Goal: Information Seeking & Learning: Learn about a topic

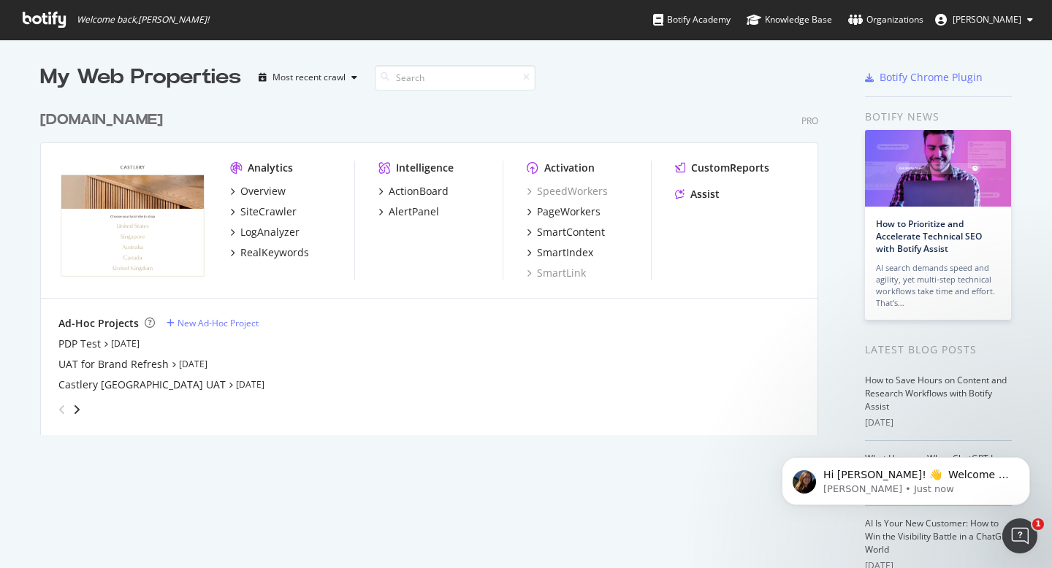
click at [989, 10] on button "[PERSON_NAME]" at bounding box center [984, 19] width 121 height 23
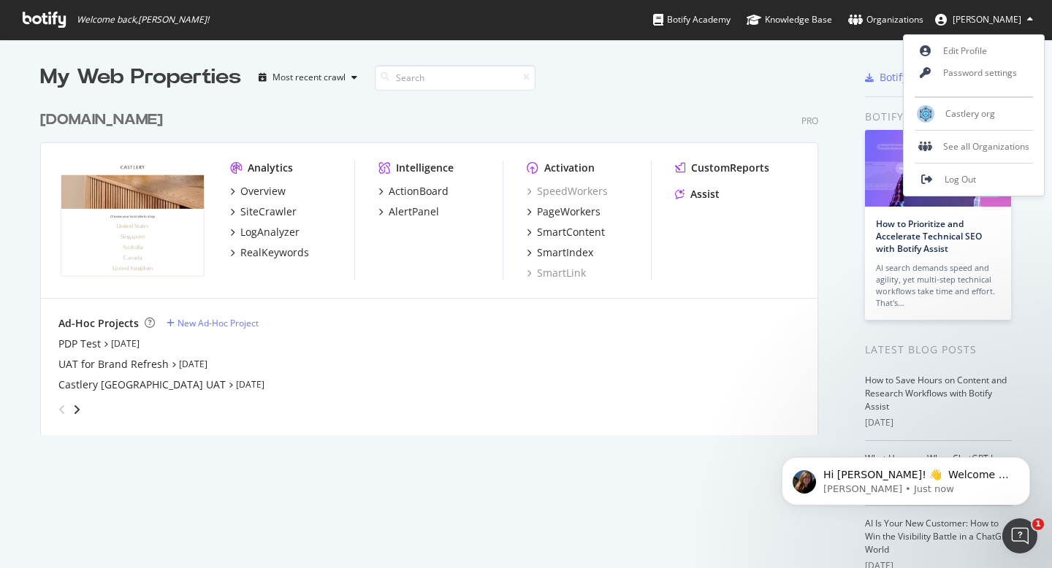
click at [989, 10] on button "[PERSON_NAME]" at bounding box center [984, 19] width 121 height 23
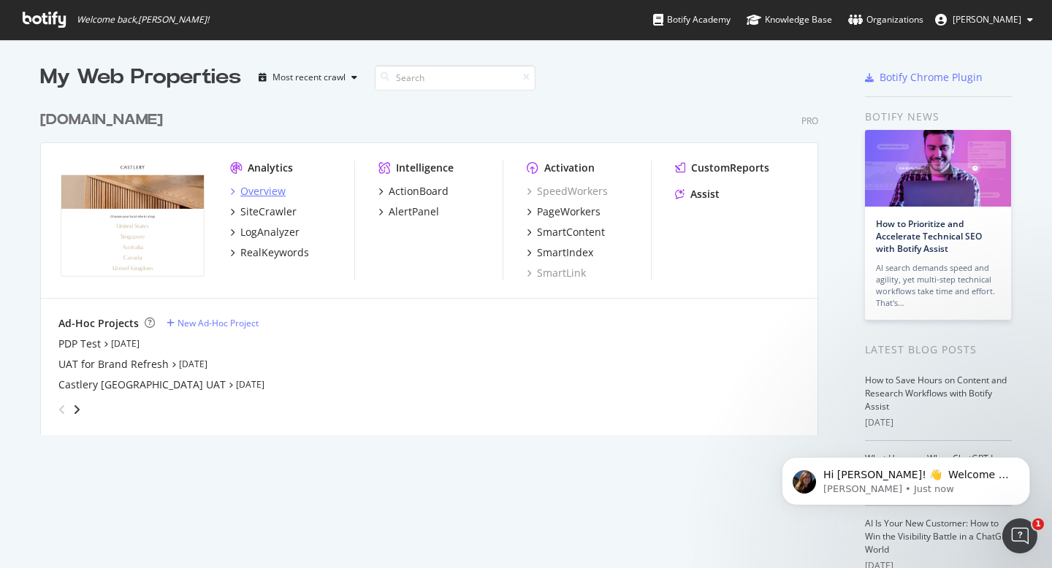
click at [278, 190] on div "Overview" at bounding box center [262, 191] width 45 height 15
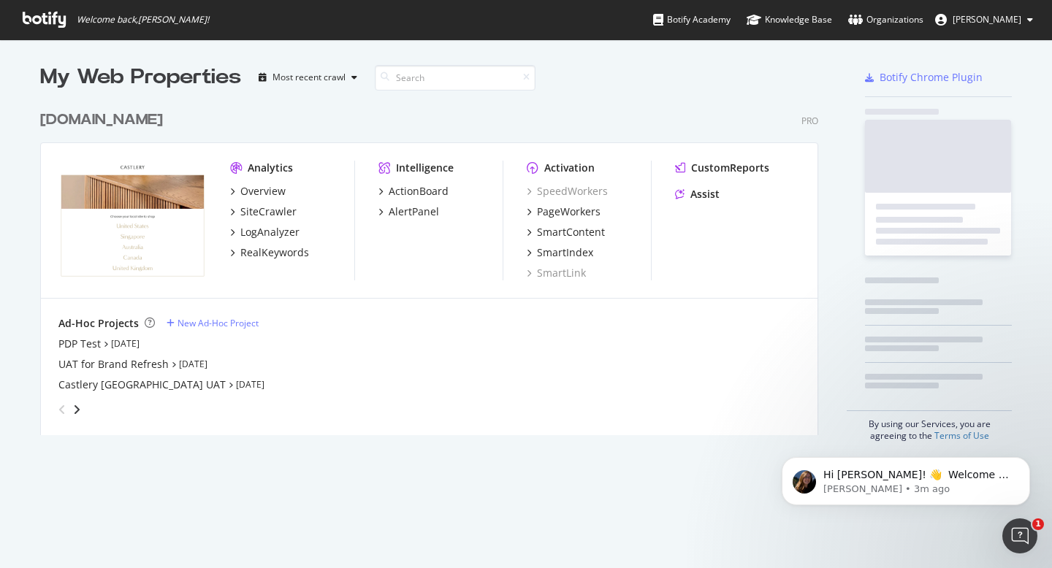
scroll to position [568, 1052]
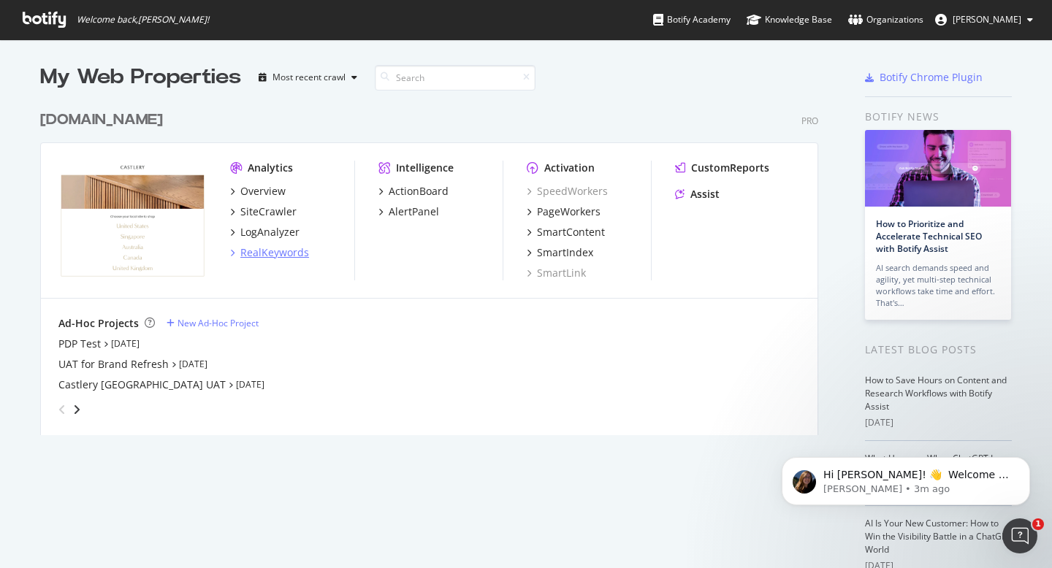
click at [285, 254] on div "RealKeywords" at bounding box center [274, 252] width 69 height 15
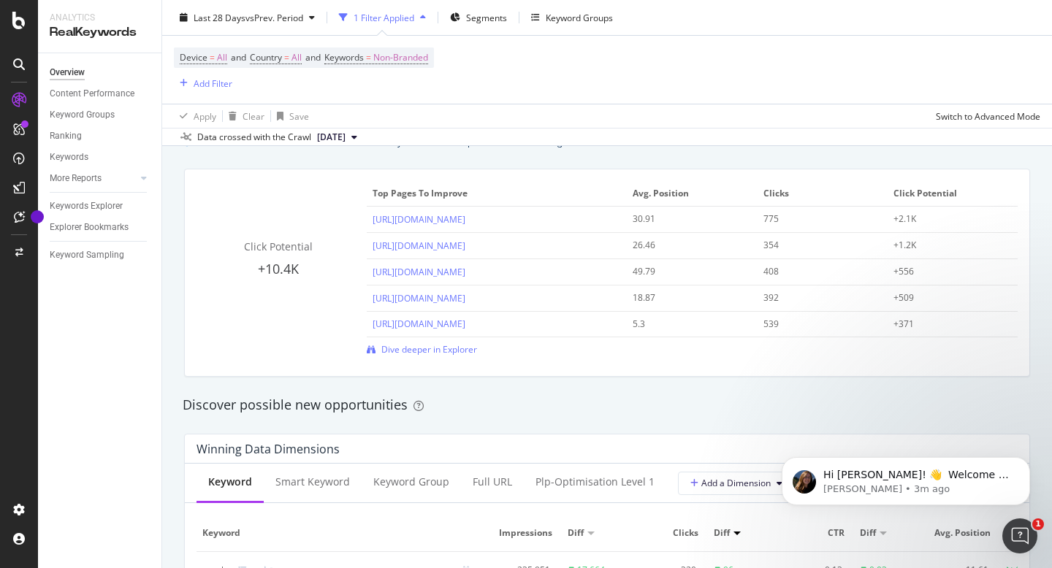
scroll to position [1036, 0]
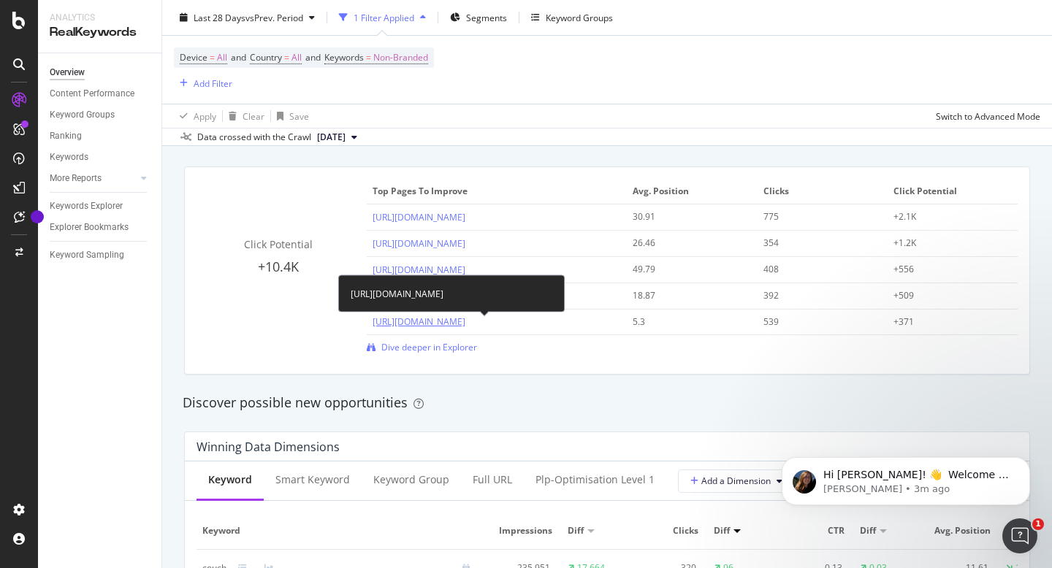
click at [465, 324] on link "[URL][DOMAIN_NAME]" at bounding box center [419, 322] width 93 height 12
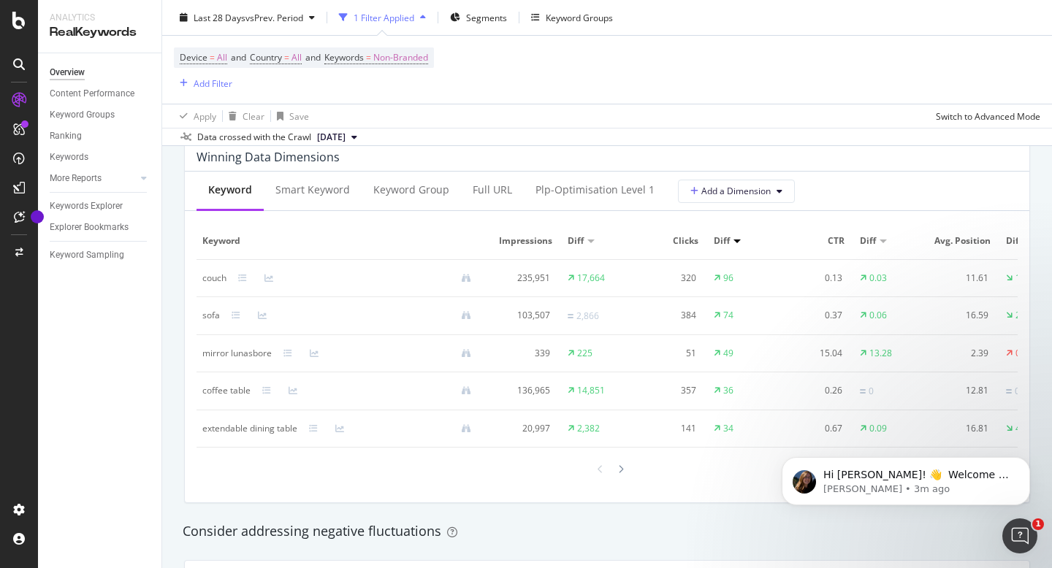
scroll to position [1327, 0]
click at [305, 200] on div "Smart Keyword" at bounding box center [313, 190] width 98 height 40
click at [1026, 462] on icon "Dismiss notification" at bounding box center [1025, 461] width 5 height 5
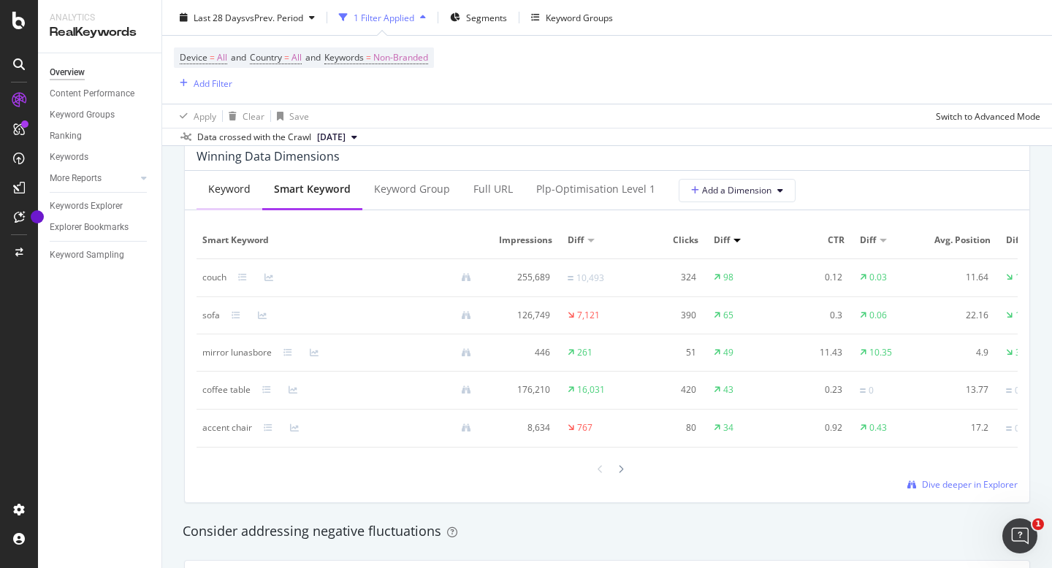
click at [224, 186] on div "Keyword" at bounding box center [229, 189] width 42 height 15
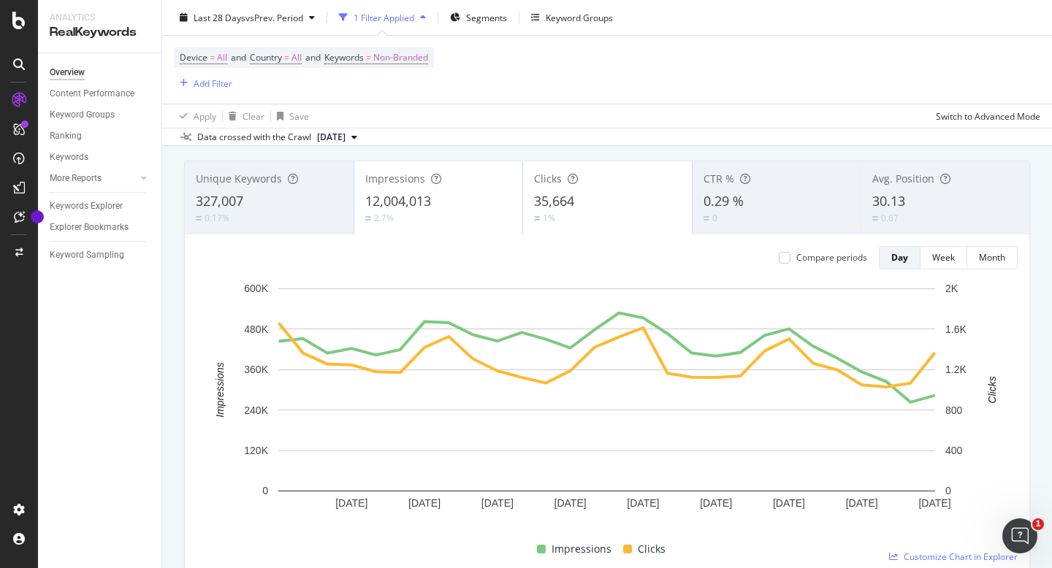
scroll to position [36, 0]
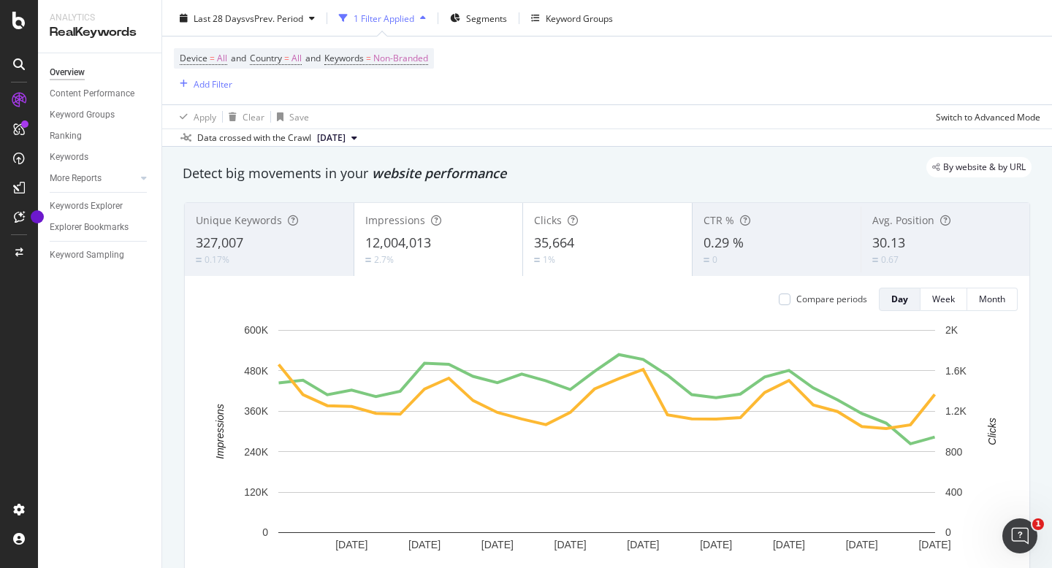
click at [23, 8] on div at bounding box center [19, 284] width 38 height 568
click at [20, 22] on icon at bounding box center [18, 21] width 13 height 18
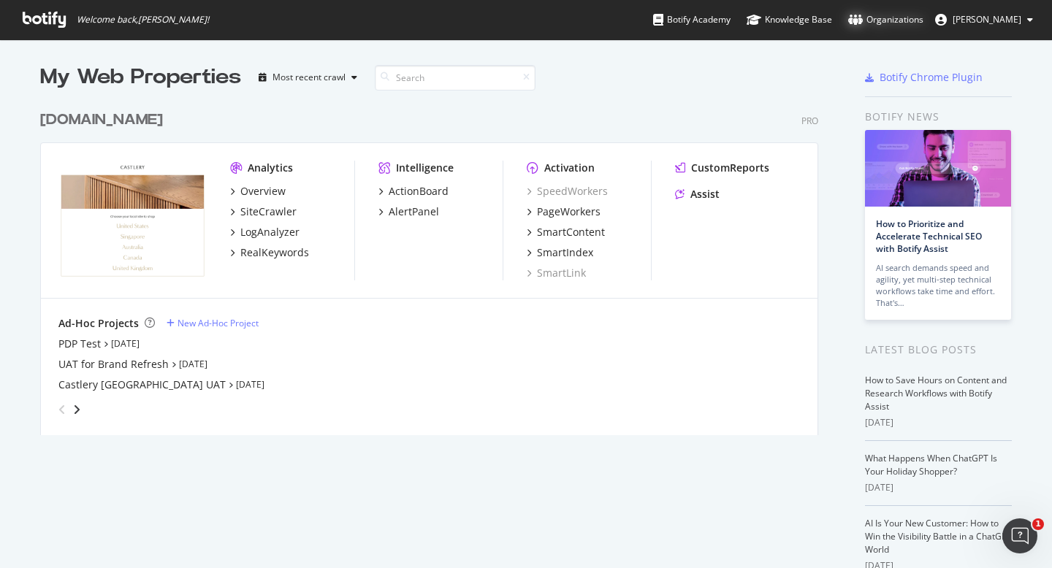
click at [924, 25] on div "Organizations" at bounding box center [885, 19] width 75 height 15
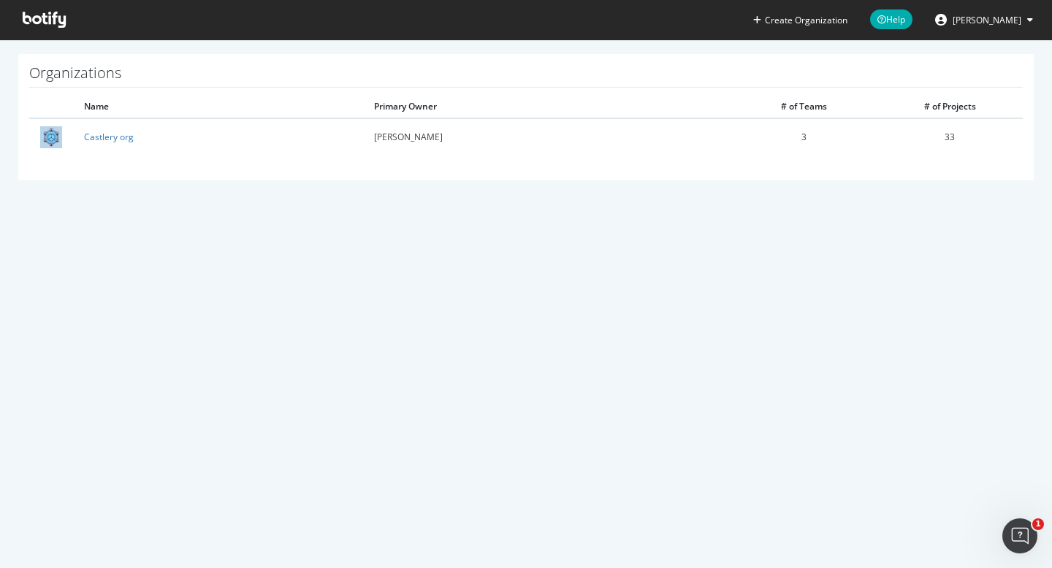
click at [42, 5] on span at bounding box center [44, 19] width 66 height 39
click at [44, 13] on icon at bounding box center [44, 20] width 43 height 16
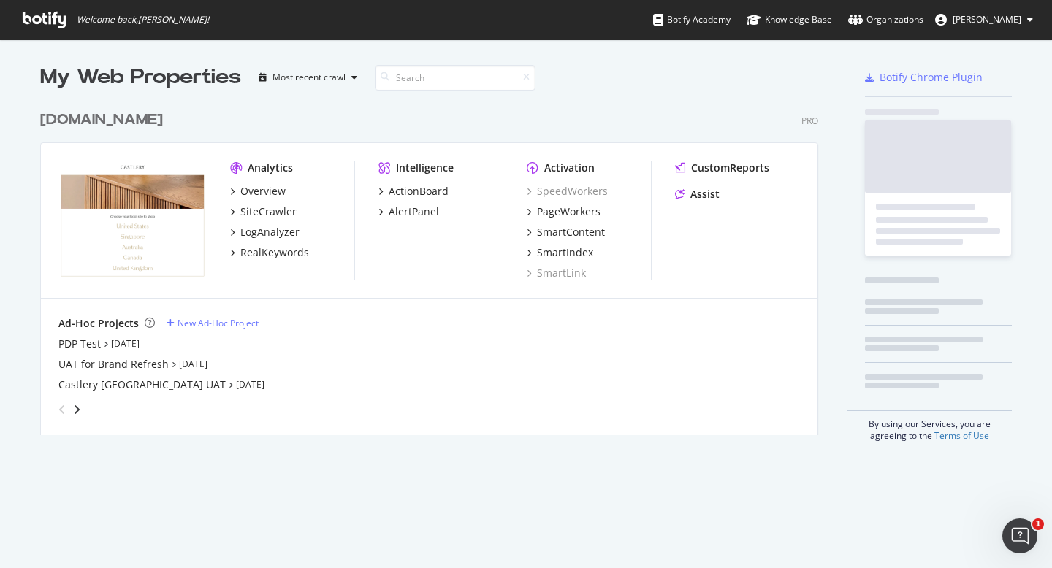
scroll to position [343, 790]
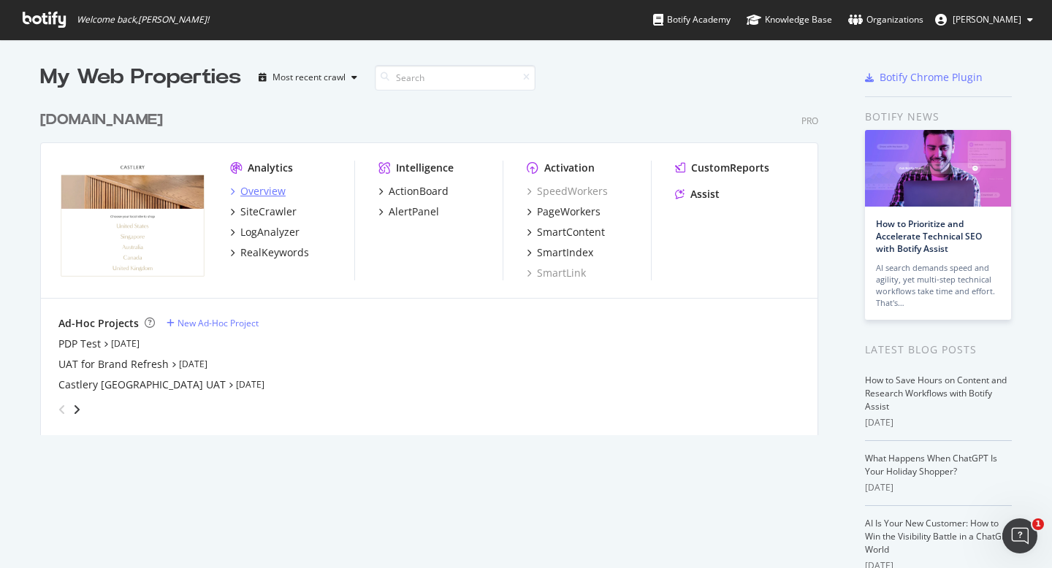
click at [264, 186] on div "Overview" at bounding box center [262, 191] width 45 height 15
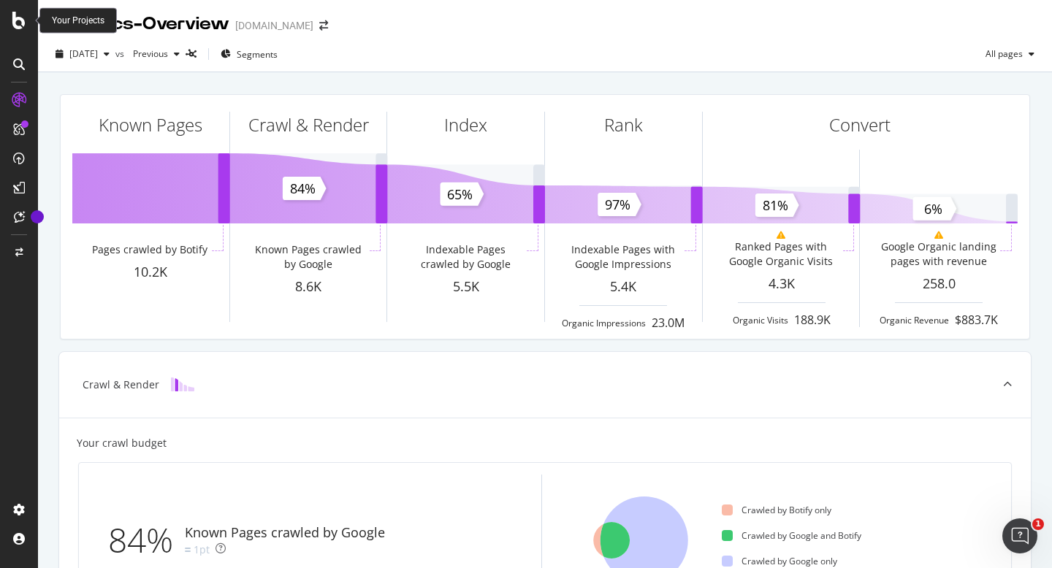
click at [15, 26] on icon at bounding box center [18, 21] width 13 height 18
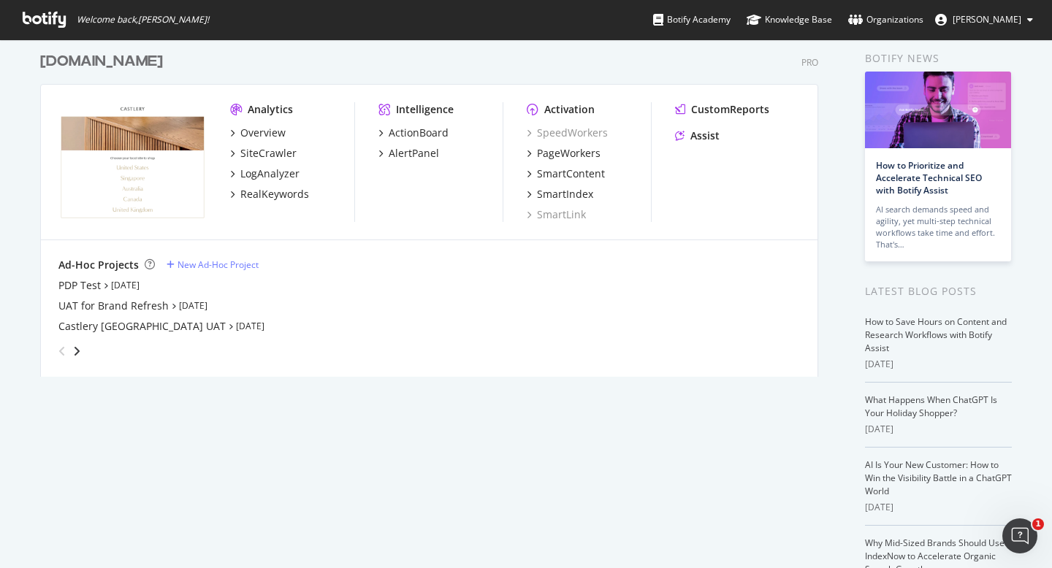
scroll to position [68, 0]
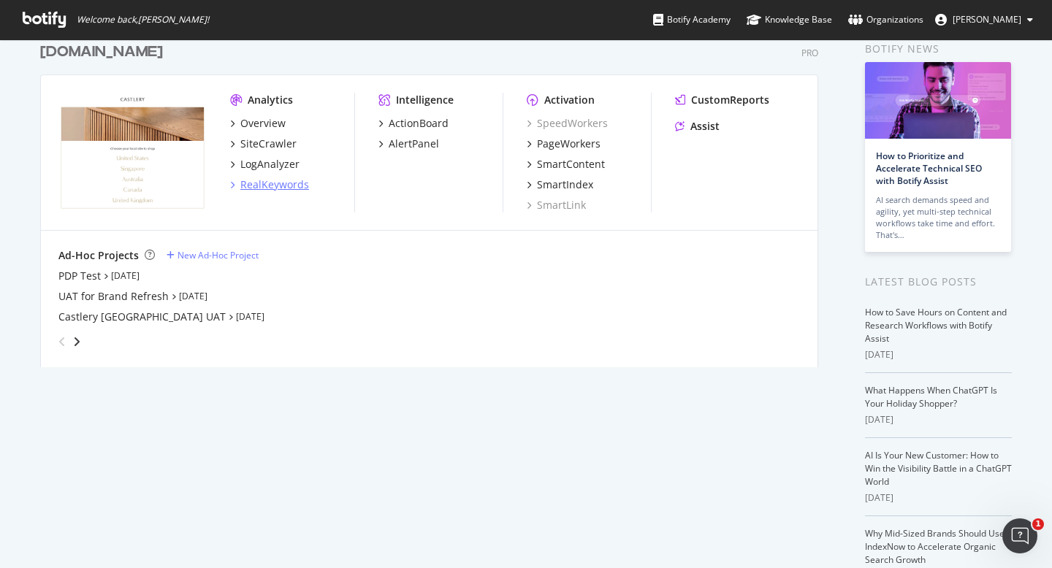
click at [267, 186] on div "RealKeywords" at bounding box center [274, 185] width 69 height 15
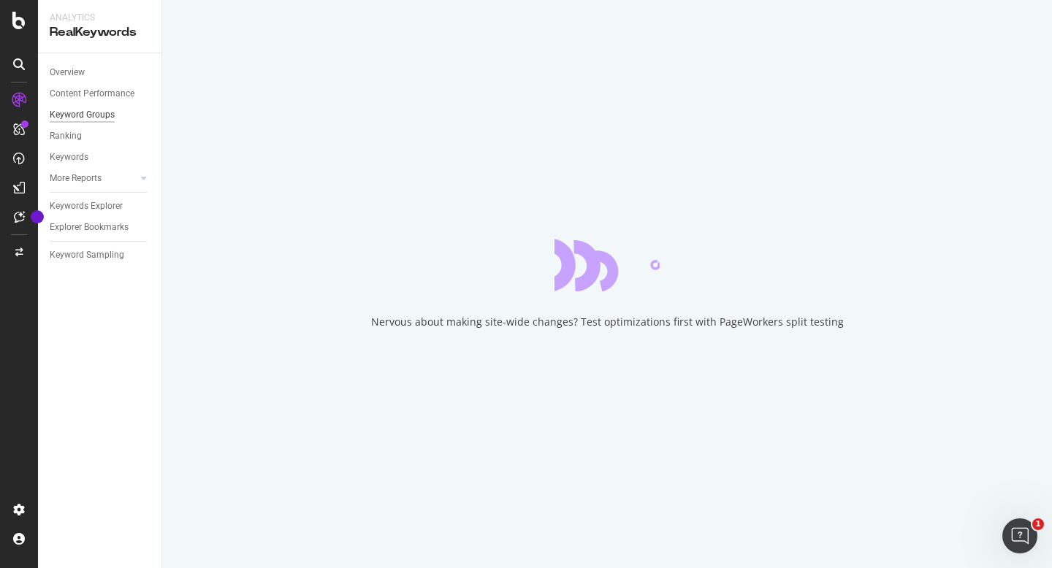
click at [110, 118] on div "Keyword Groups" at bounding box center [82, 114] width 65 height 15
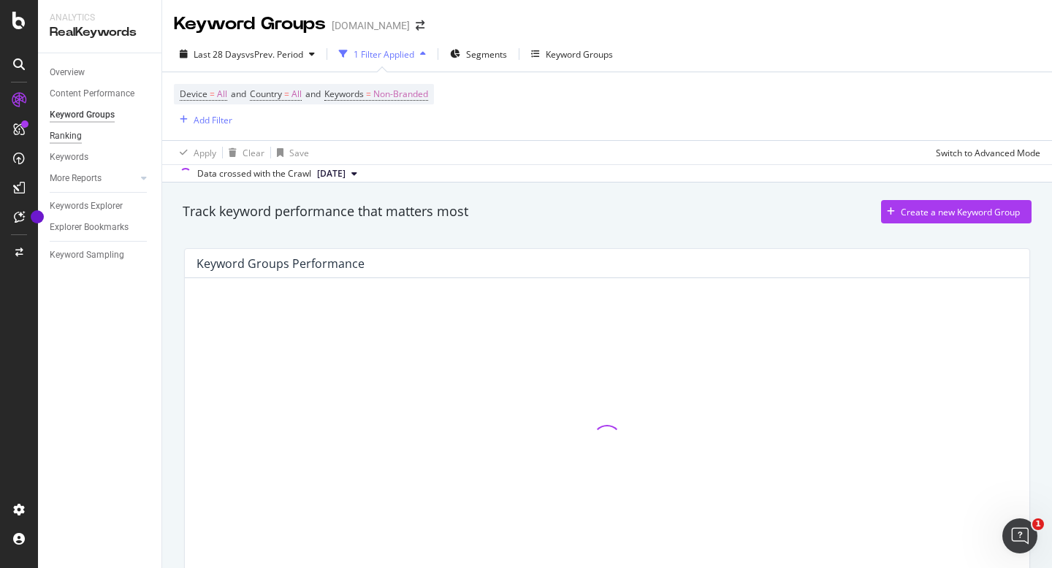
click at [74, 134] on div "Ranking" at bounding box center [66, 136] width 32 height 15
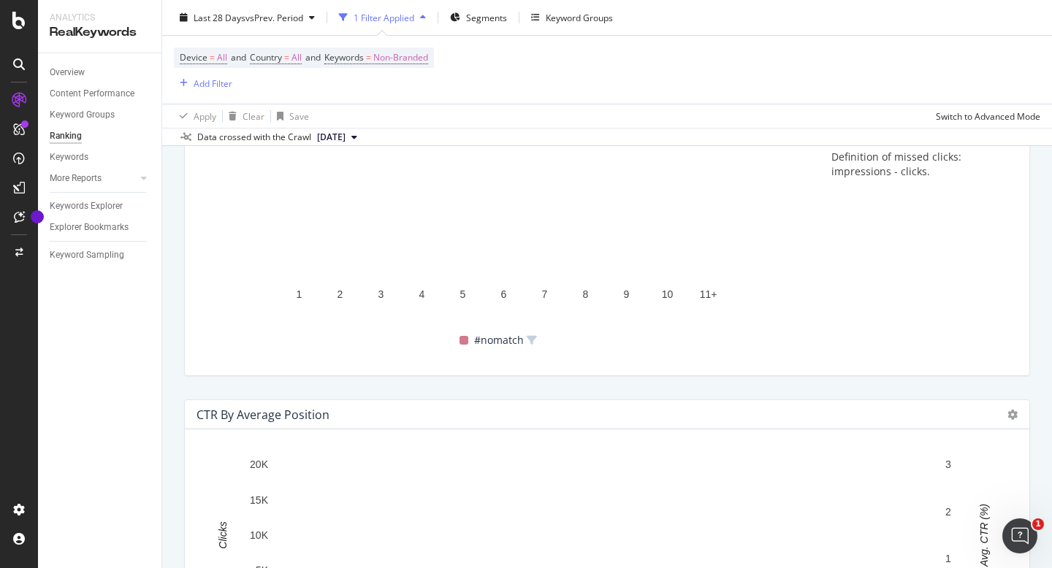
scroll to position [1477, 0]
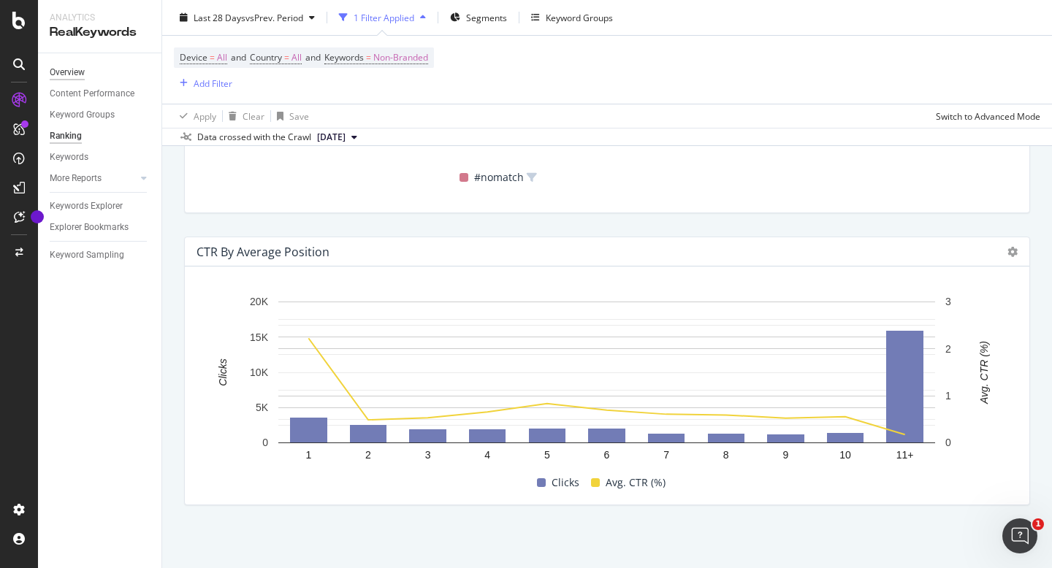
click at [84, 74] on div "Overview" at bounding box center [67, 72] width 35 height 15
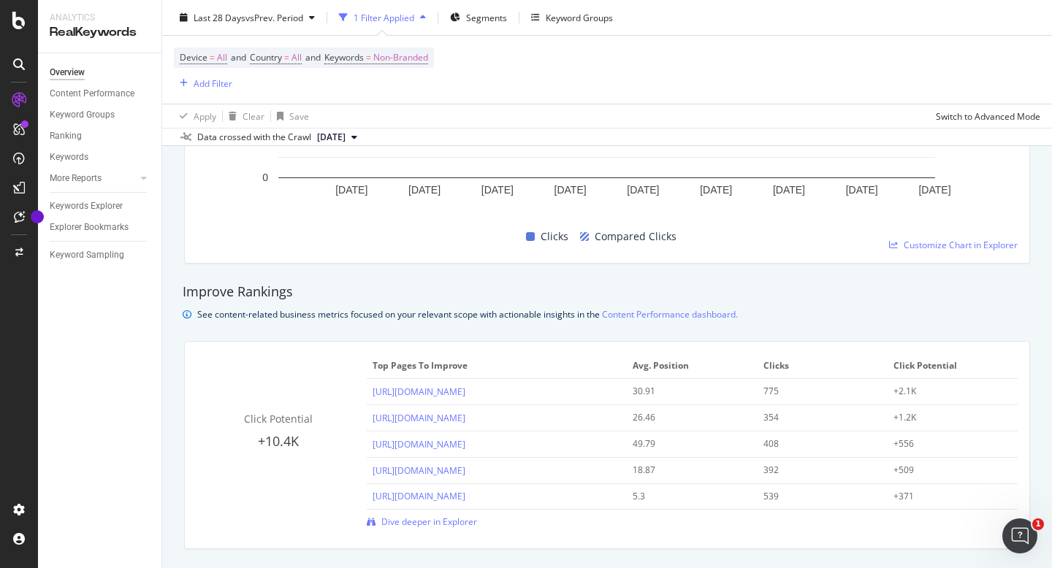
scroll to position [863, 0]
